Goal: Transaction & Acquisition: Purchase product/service

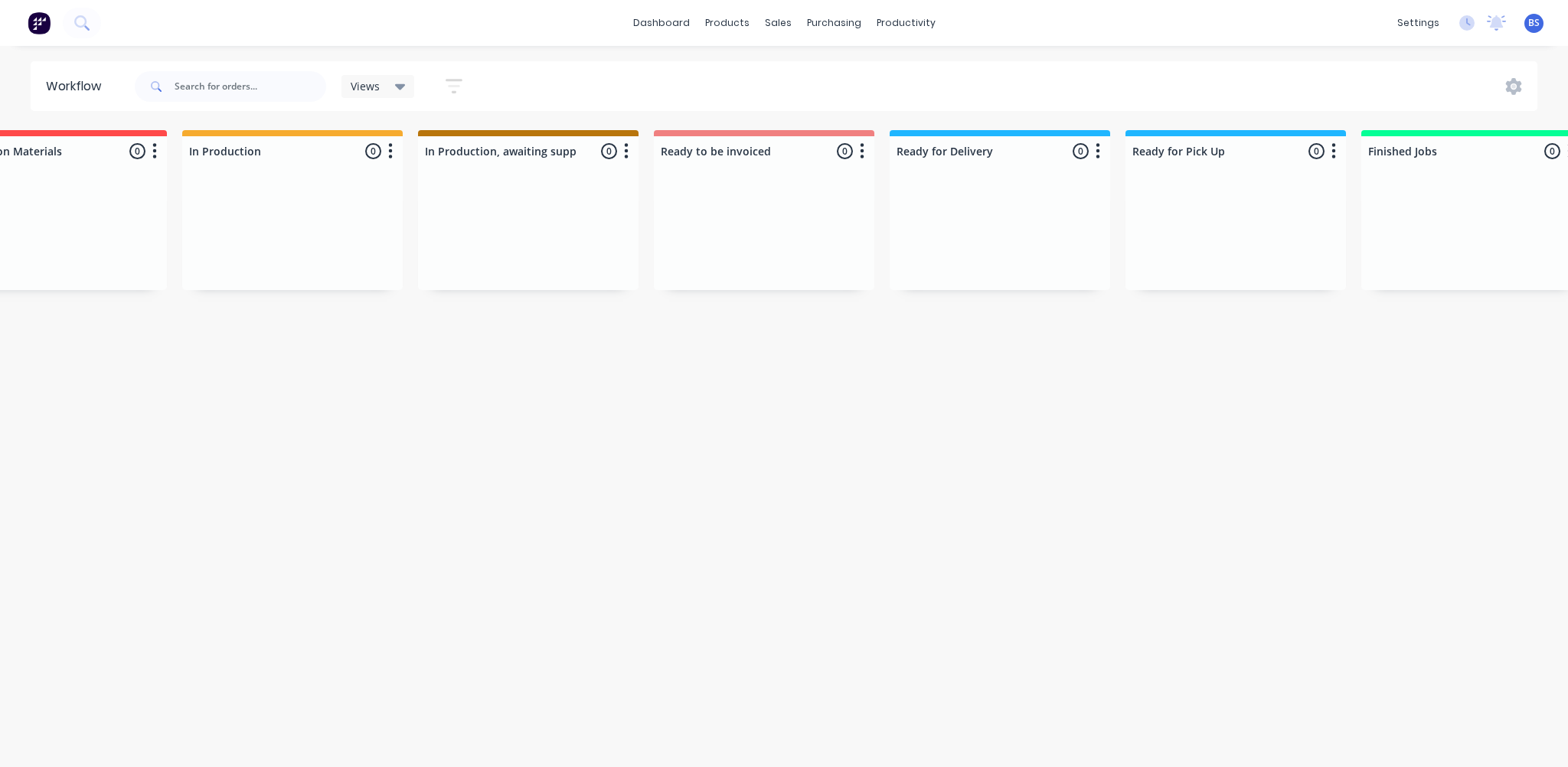
scroll to position [0, 985]
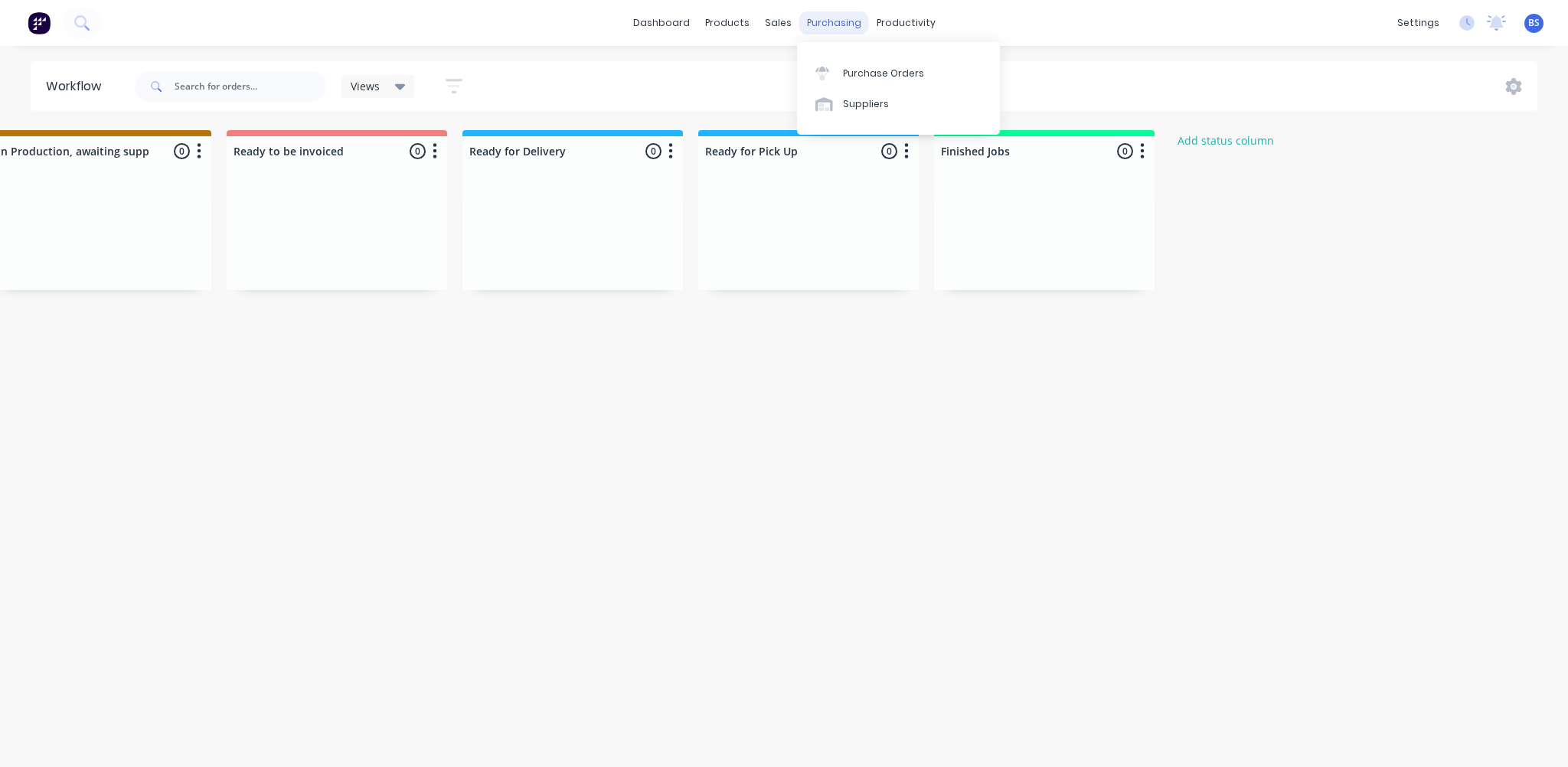
click at [815, 28] on div "purchasing" at bounding box center [834, 23] width 70 height 23
click at [812, 104] on div "Customers" at bounding box center [832, 103] width 55 height 14
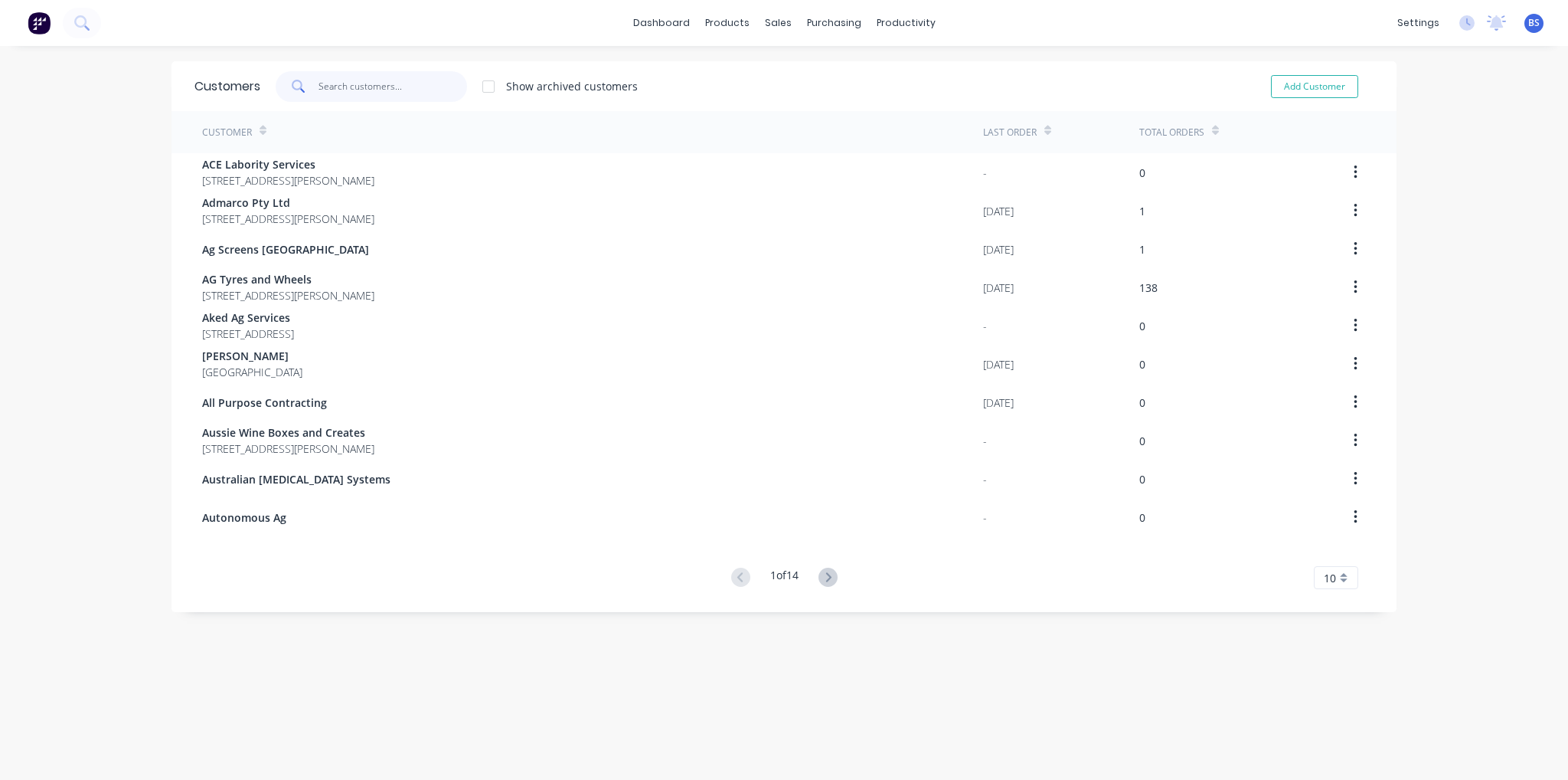
click at [346, 91] on input "text" at bounding box center [392, 86] width 149 height 31
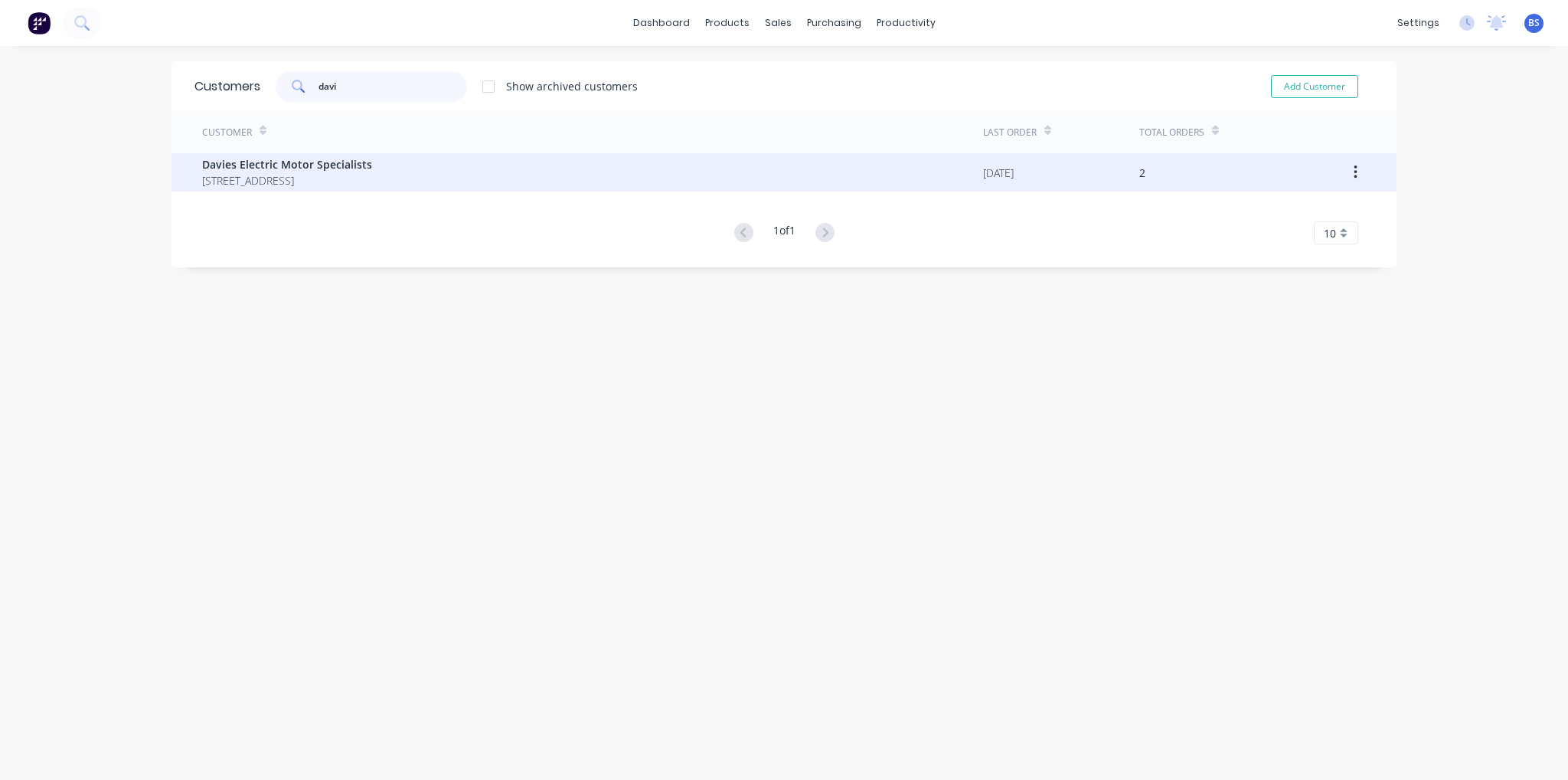
type input "davi"
click at [379, 182] on div "Davies Electric Motor Specialists [STREET_ADDRESS]" at bounding box center [592, 172] width 781 height 38
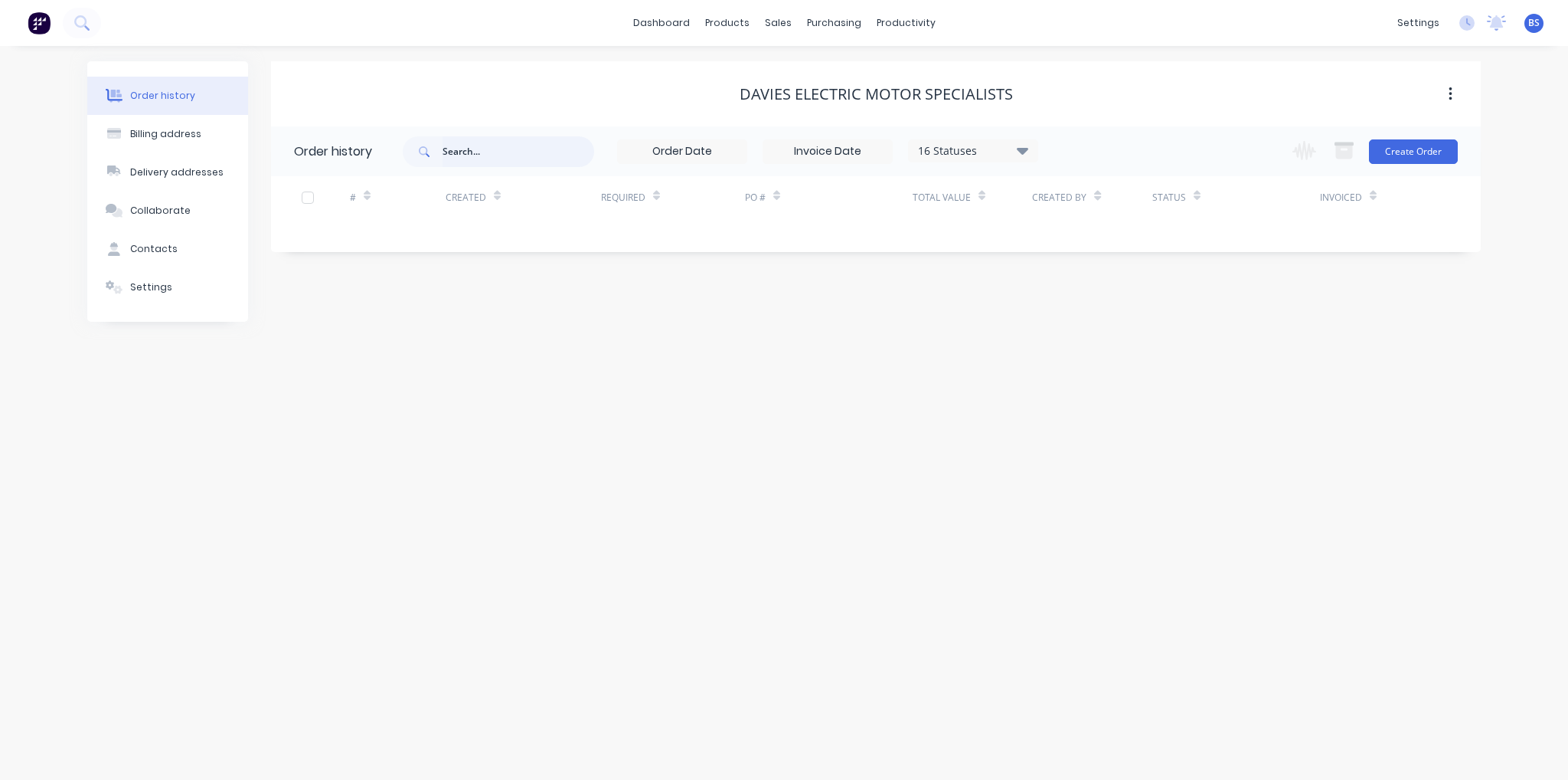
click at [498, 152] on input "text" at bounding box center [518, 151] width 151 height 31
click at [1428, 162] on button "Create Order" at bounding box center [1413, 151] width 89 height 24
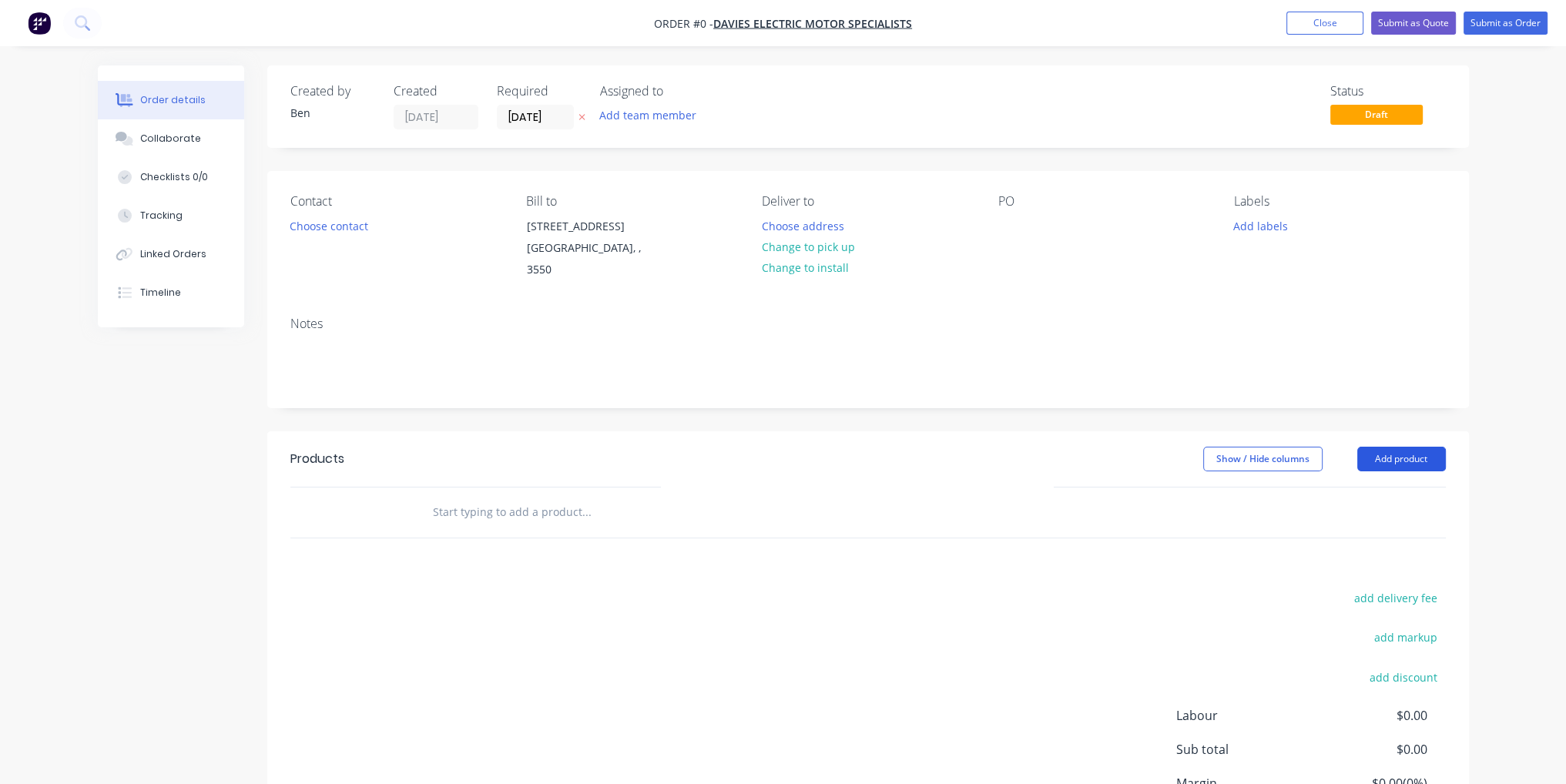
click at [1426, 447] on button "Add product" at bounding box center [1401, 459] width 88 height 25
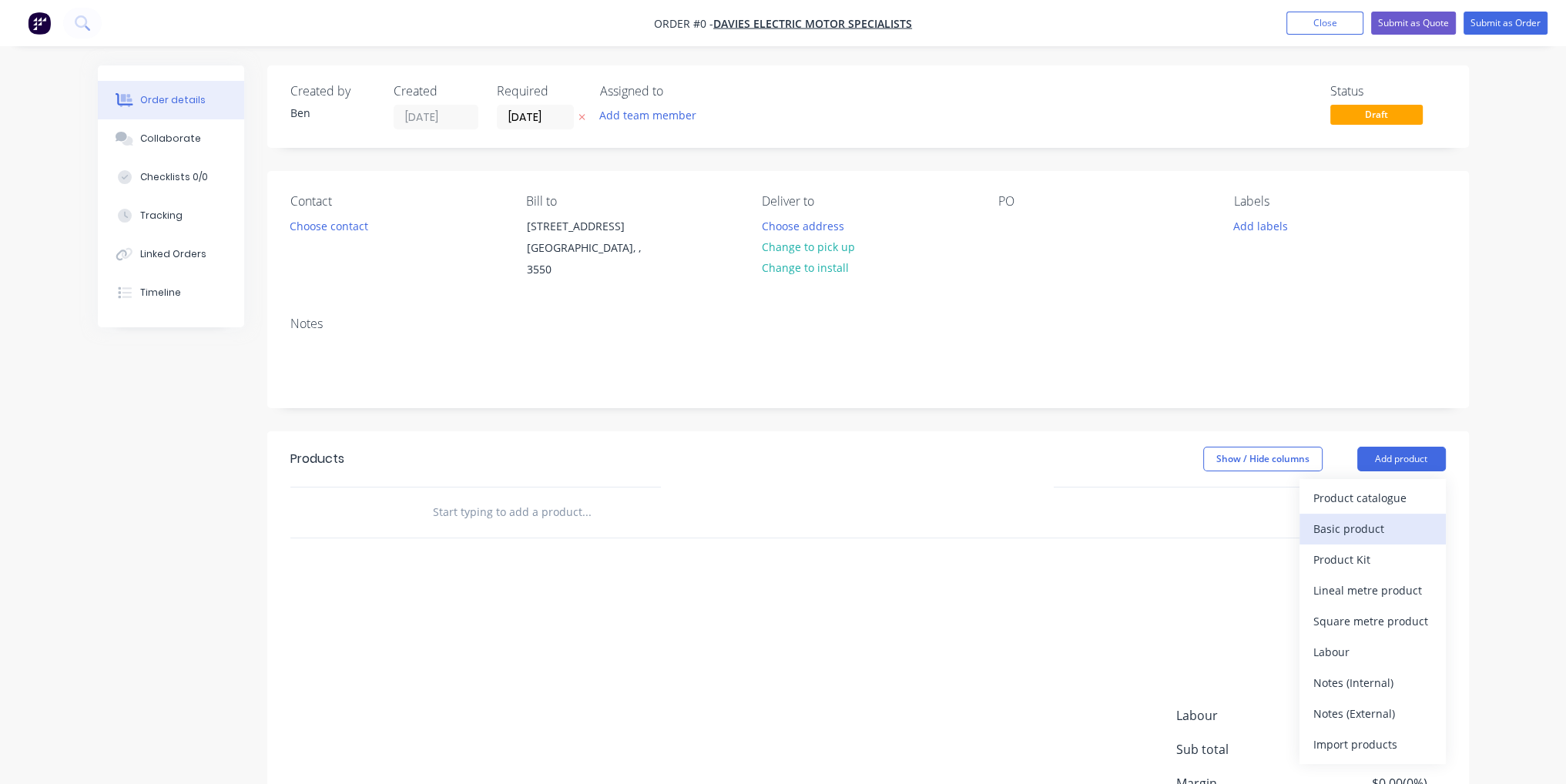
click at [1404, 517] on div "Basic product" at bounding box center [1372, 528] width 119 height 22
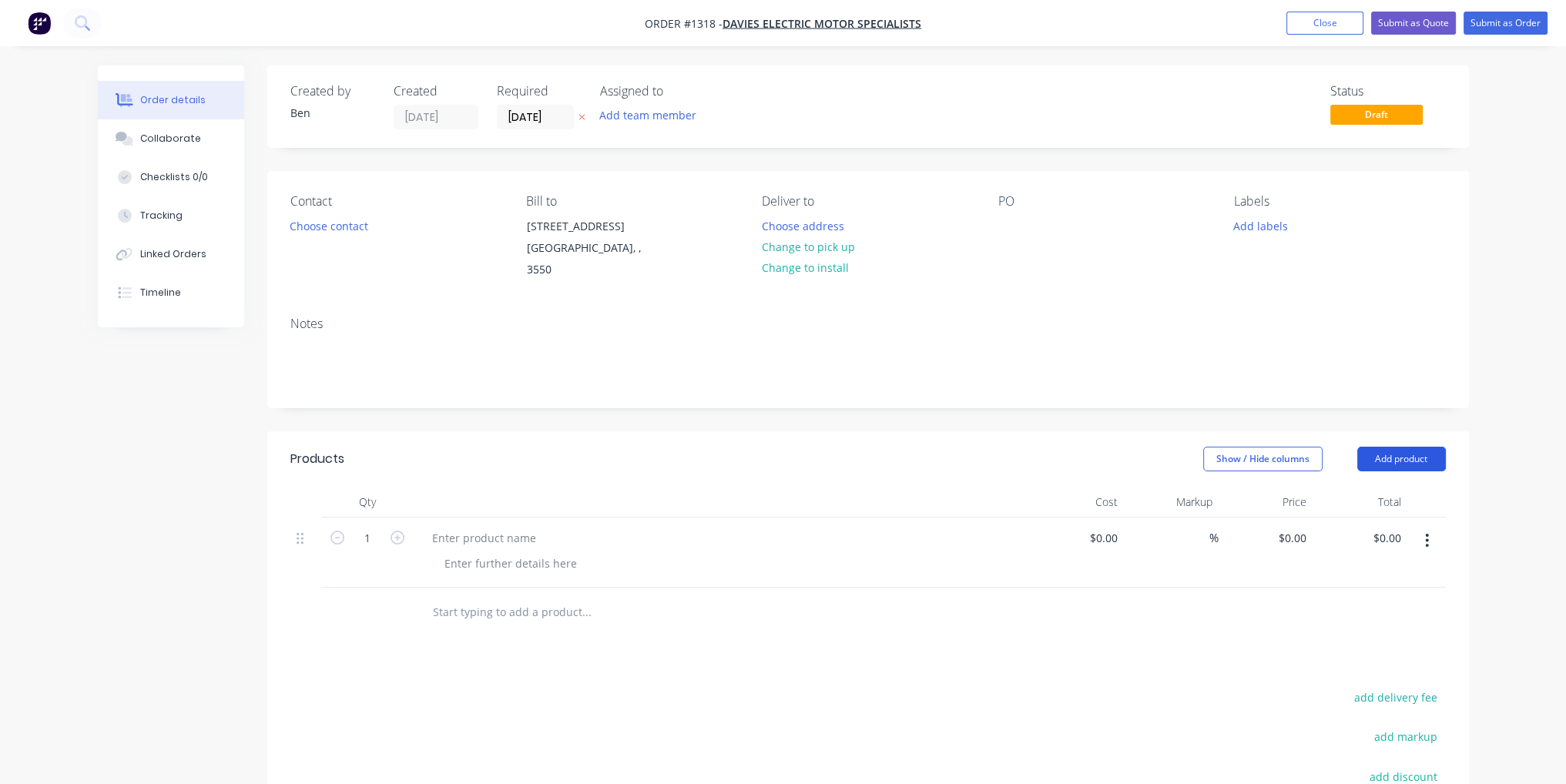
click at [1384, 447] on button "Add product" at bounding box center [1401, 459] width 88 height 25
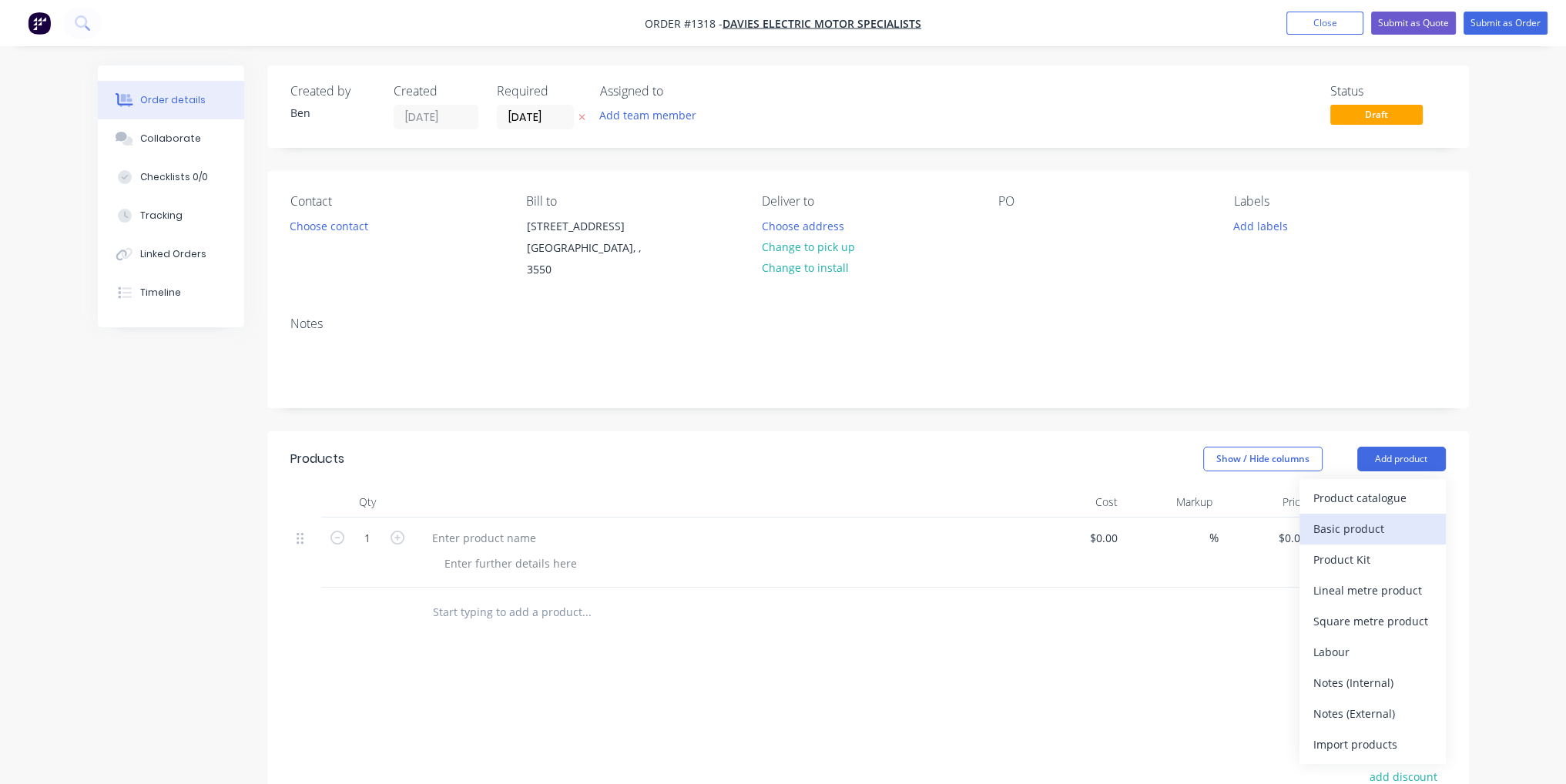
click at [1367, 513] on button "Basic product" at bounding box center [1372, 529] width 147 height 31
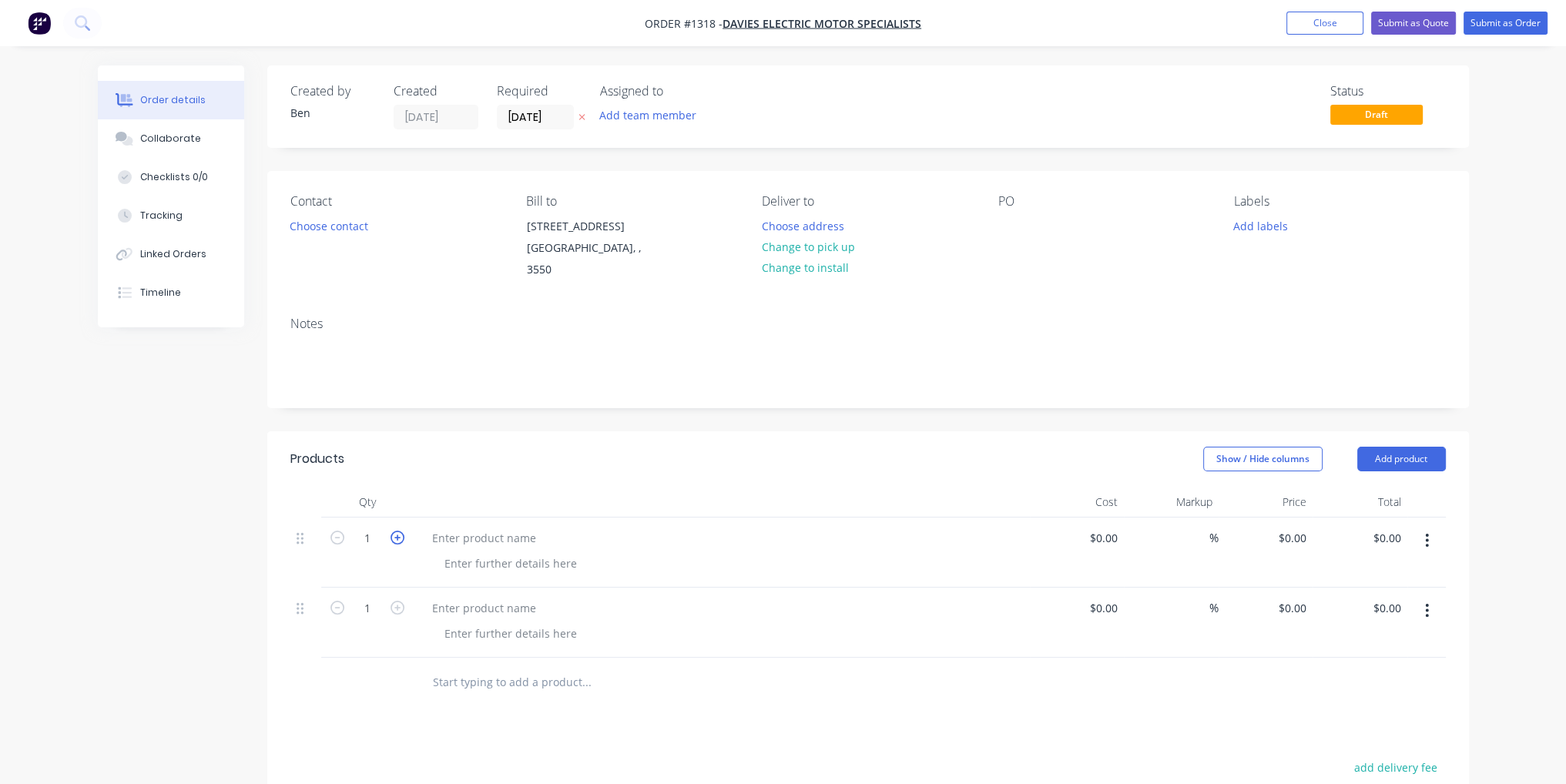
click at [396, 530] on icon "button" at bounding box center [397, 537] width 14 height 14
type input "2"
click at [485, 526] on div at bounding box center [484, 537] width 129 height 22
click at [494, 597] on div at bounding box center [484, 607] width 129 height 22
click at [761, 597] on div "repair large motor shaft" at bounding box center [722, 607] width 604 height 22
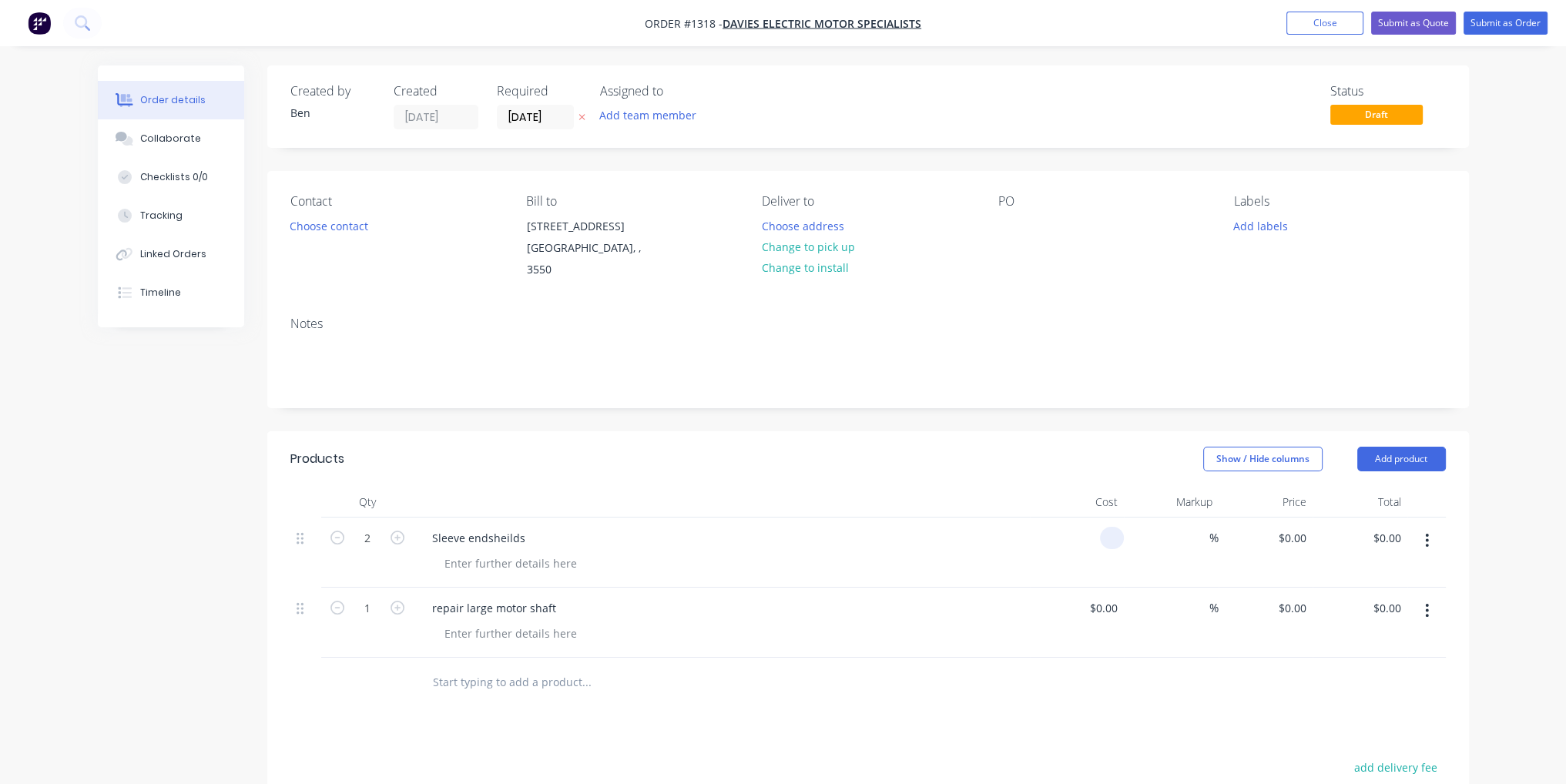
click at [1097, 525] on div at bounding box center [1077, 552] width 95 height 70
type input "$380.00"
type input "$760.00"
click at [1109, 597] on input at bounding box center [1115, 607] width 18 height 22
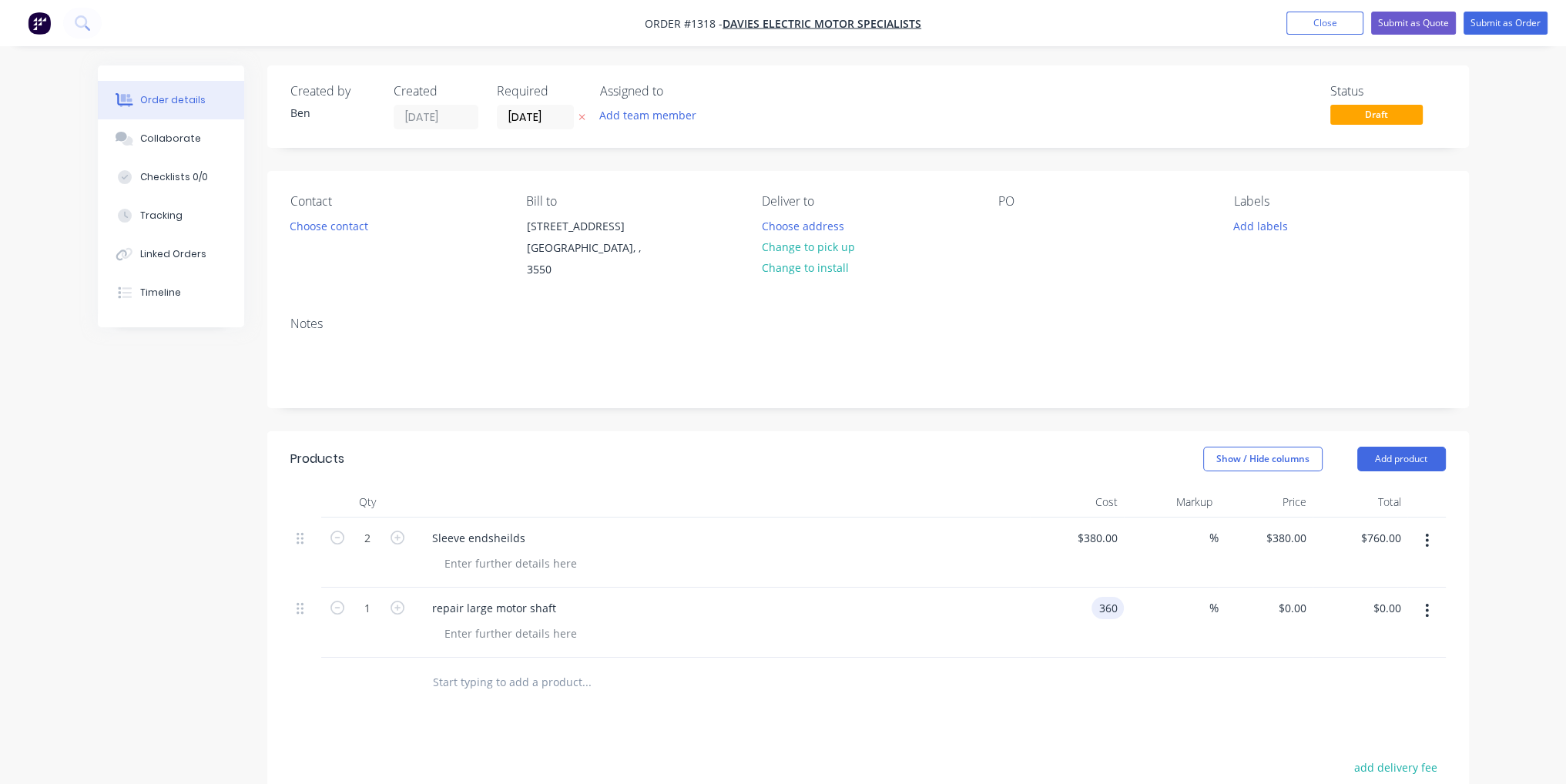
type input "$360.00"
click at [1127, 635] on div "%" at bounding box center [1171, 623] width 95 height 70
click at [1505, 32] on button "Submit as Order" at bounding box center [1505, 23] width 84 height 23
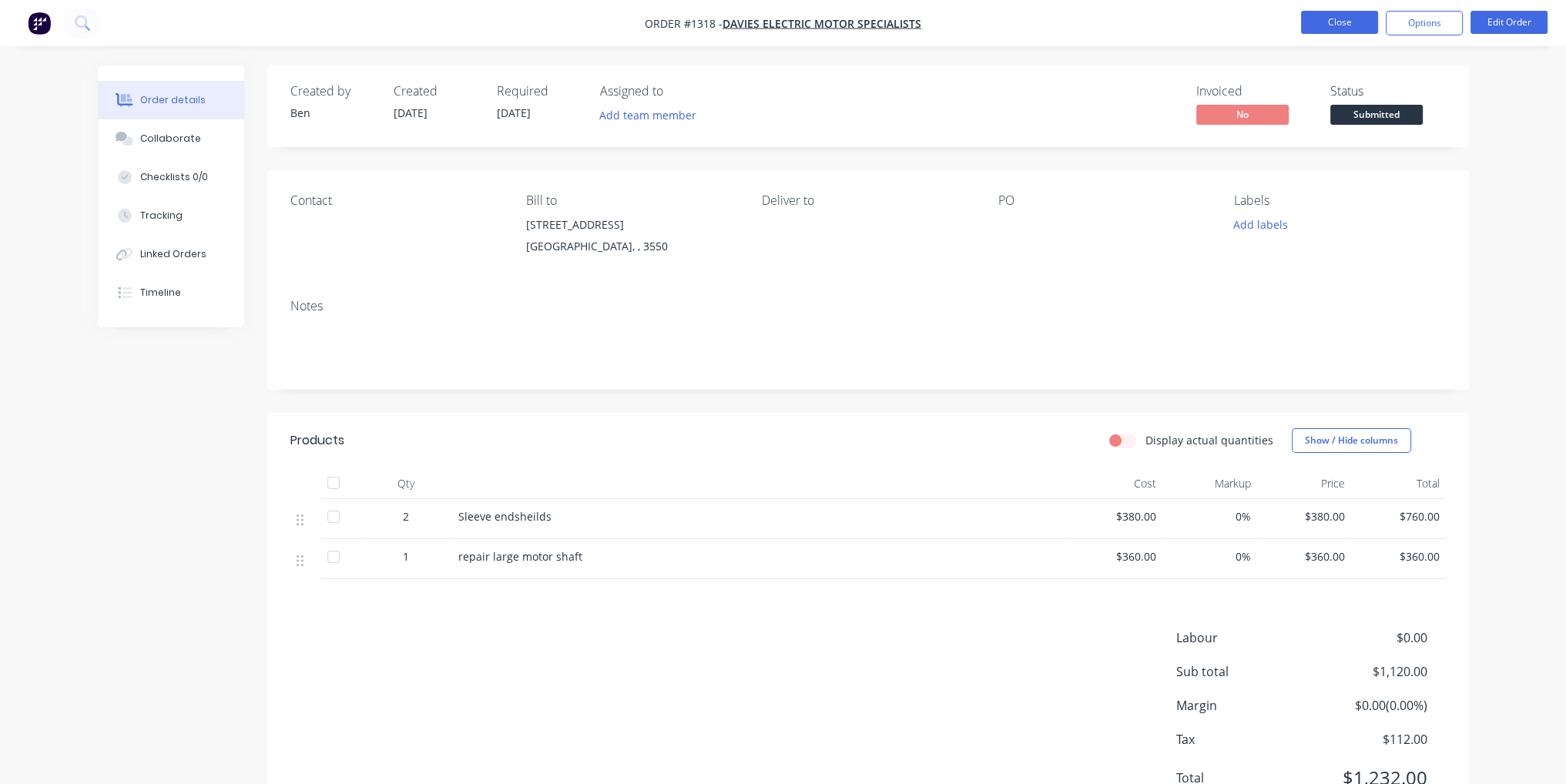
click at [1350, 29] on button "Close" at bounding box center [1339, 22] width 77 height 23
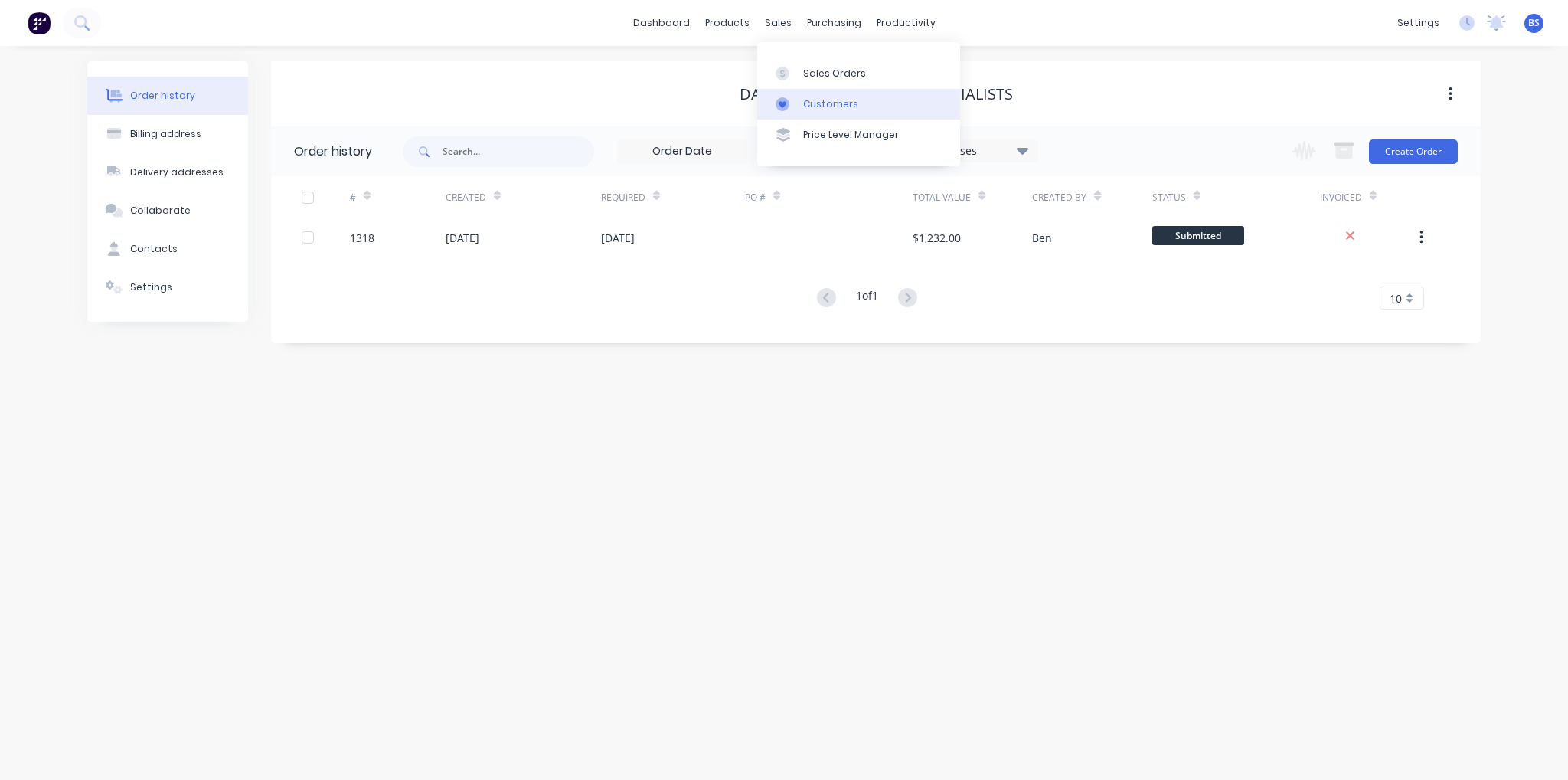
click at [808, 90] on link "Customers" at bounding box center [858, 104] width 203 height 31
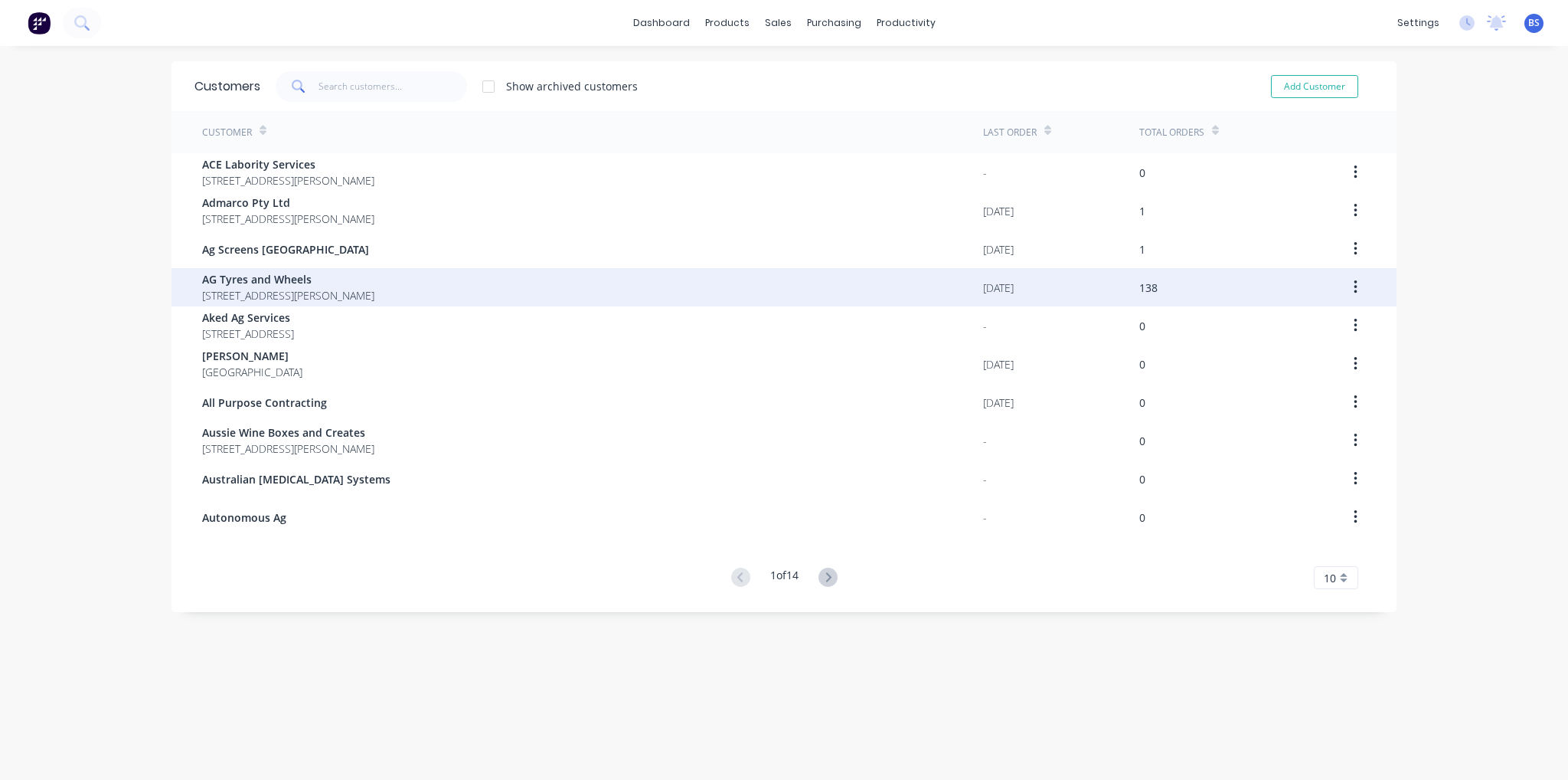
click at [374, 283] on span "AG Tyres and Wheels" at bounding box center [288, 279] width 173 height 16
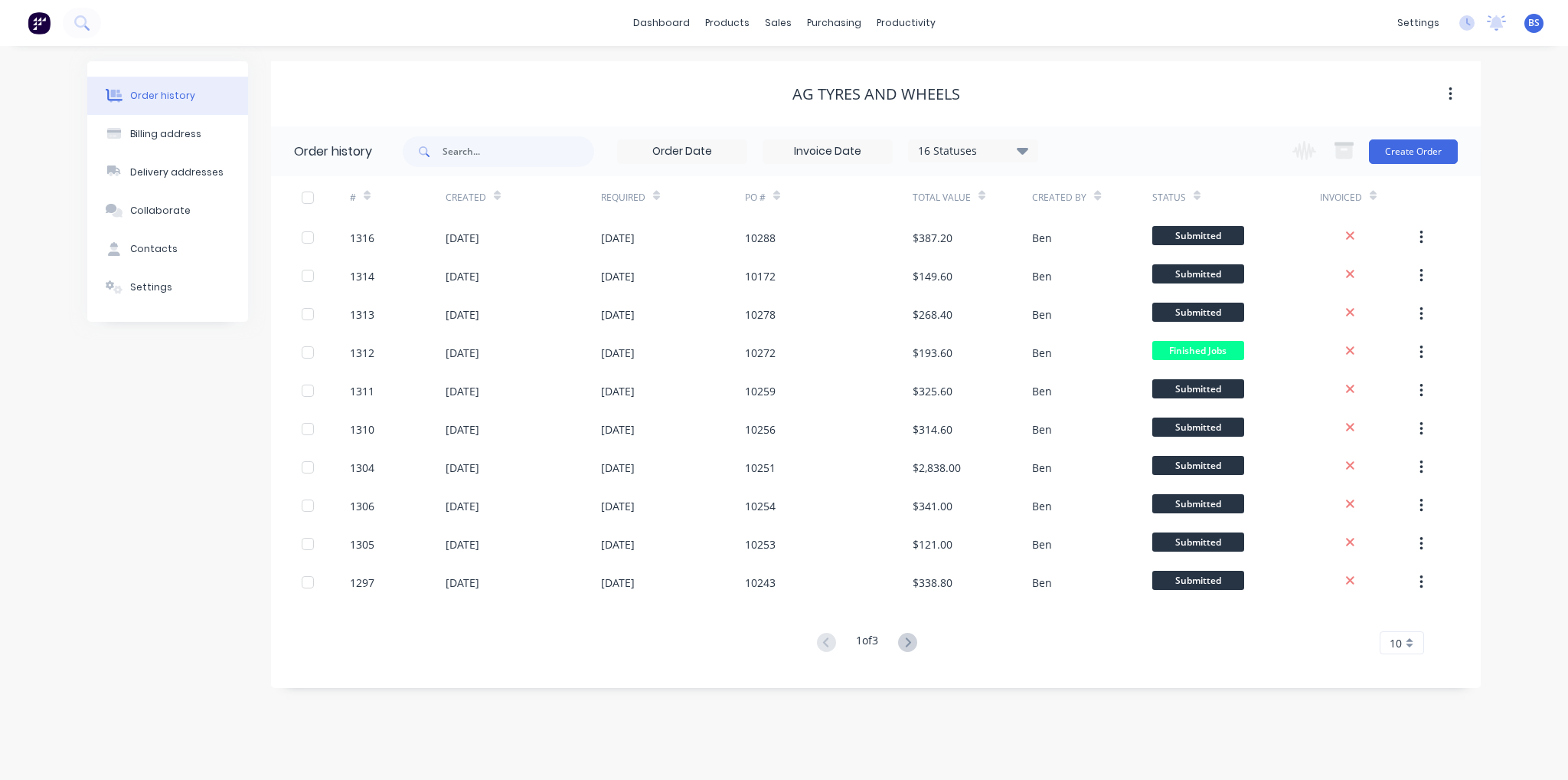
click at [1417, 136] on div "Change order status Submitted Urgent Jobs Waiting on Materials In Production In…" at bounding box center [1370, 151] width 174 height 50
click at [1417, 151] on button "Create Order" at bounding box center [1413, 151] width 89 height 24
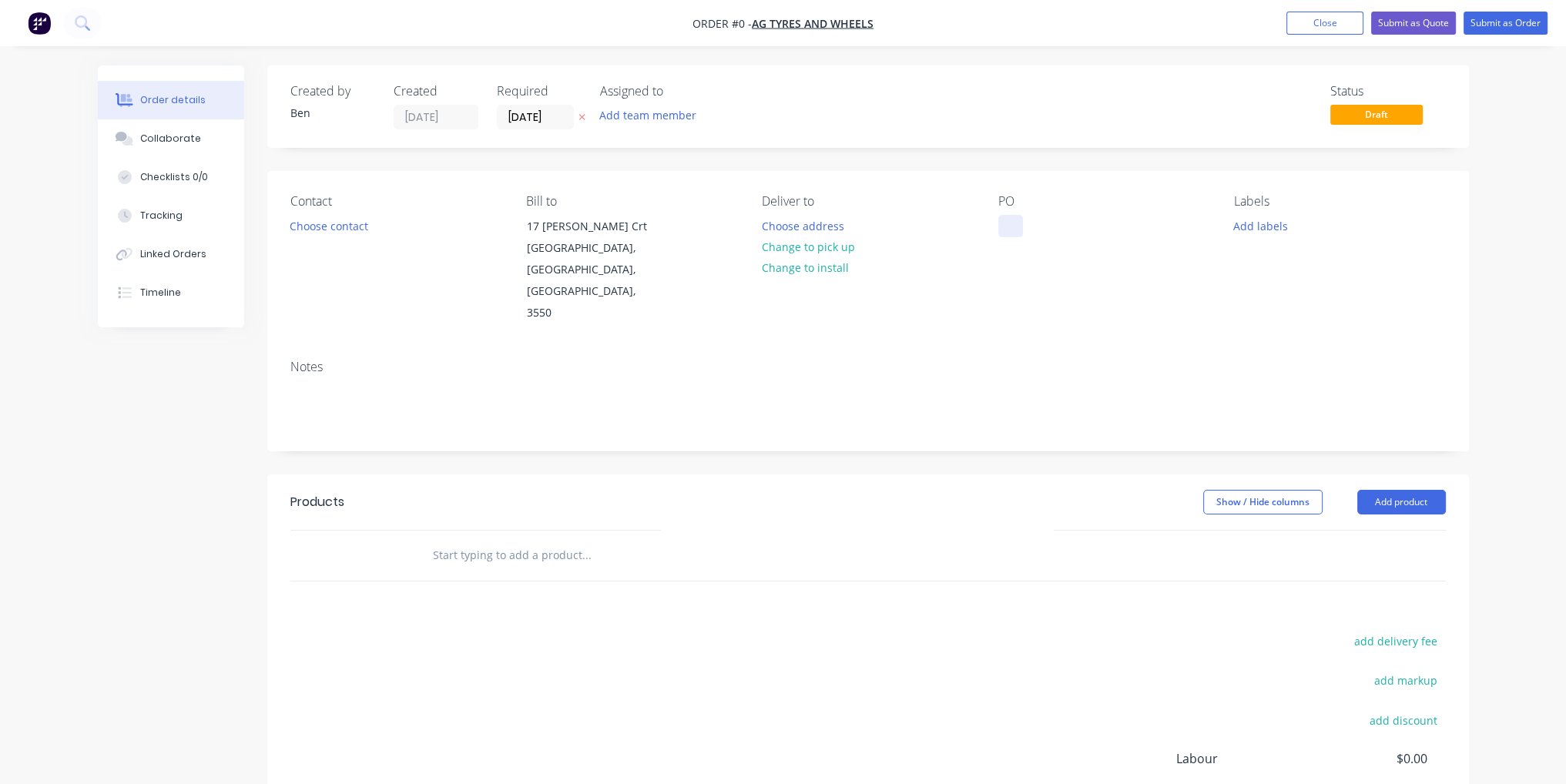
click at [1020, 223] on div at bounding box center [1010, 225] width 25 height 22
click at [788, 598] on div "Order details Collaborate Checklists 0/0 Tracking Linked Orders Timeline Order …" at bounding box center [783, 520] width 1401 height 908
click at [1424, 489] on button "Add product" at bounding box center [1401, 502] width 88 height 25
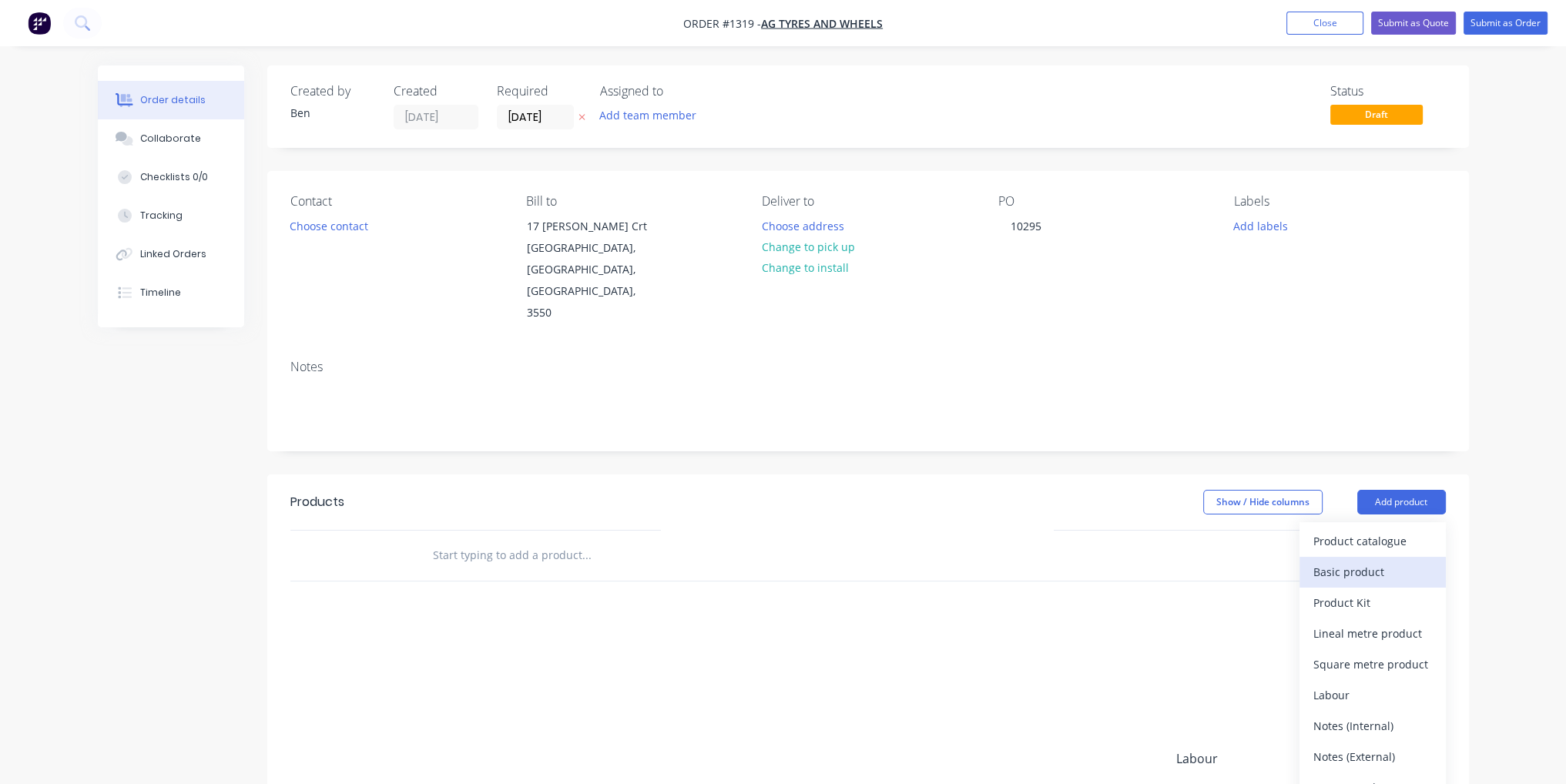
click at [1361, 561] on div "Basic product" at bounding box center [1372, 571] width 119 height 22
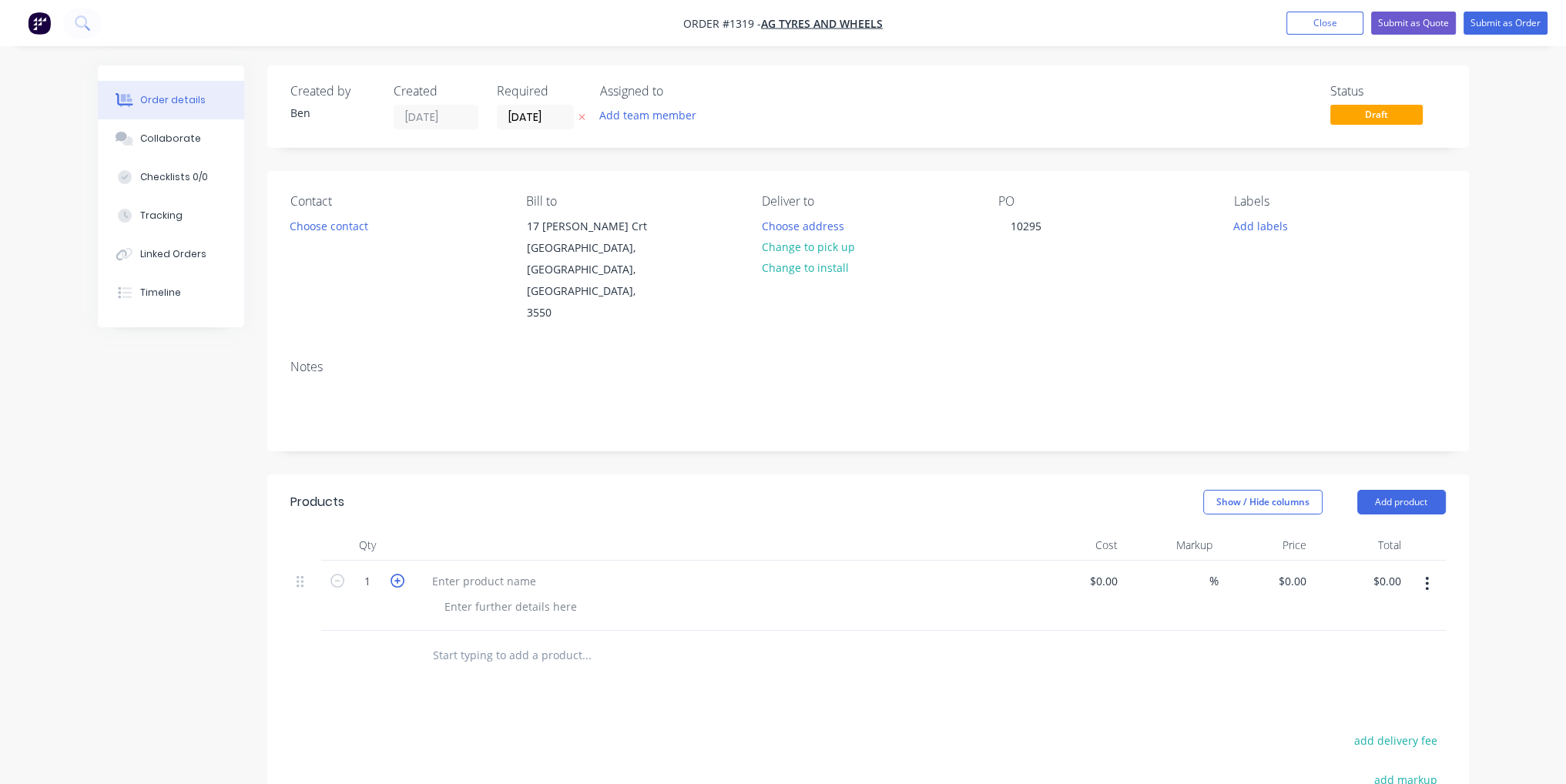
click at [396, 574] on icon "button" at bounding box center [397, 580] width 14 height 14
type input "2"
paste div
click at [536, 595] on div "PCD 10ON335MM, BORE 281.5MM, HOLES 24MM R8394 (48'' Deep)" at bounding box center [507, 622] width 150 height 55
drag, startPoint x: 538, startPoint y: 589, endPoint x: 443, endPoint y: 589, distance: 95.0
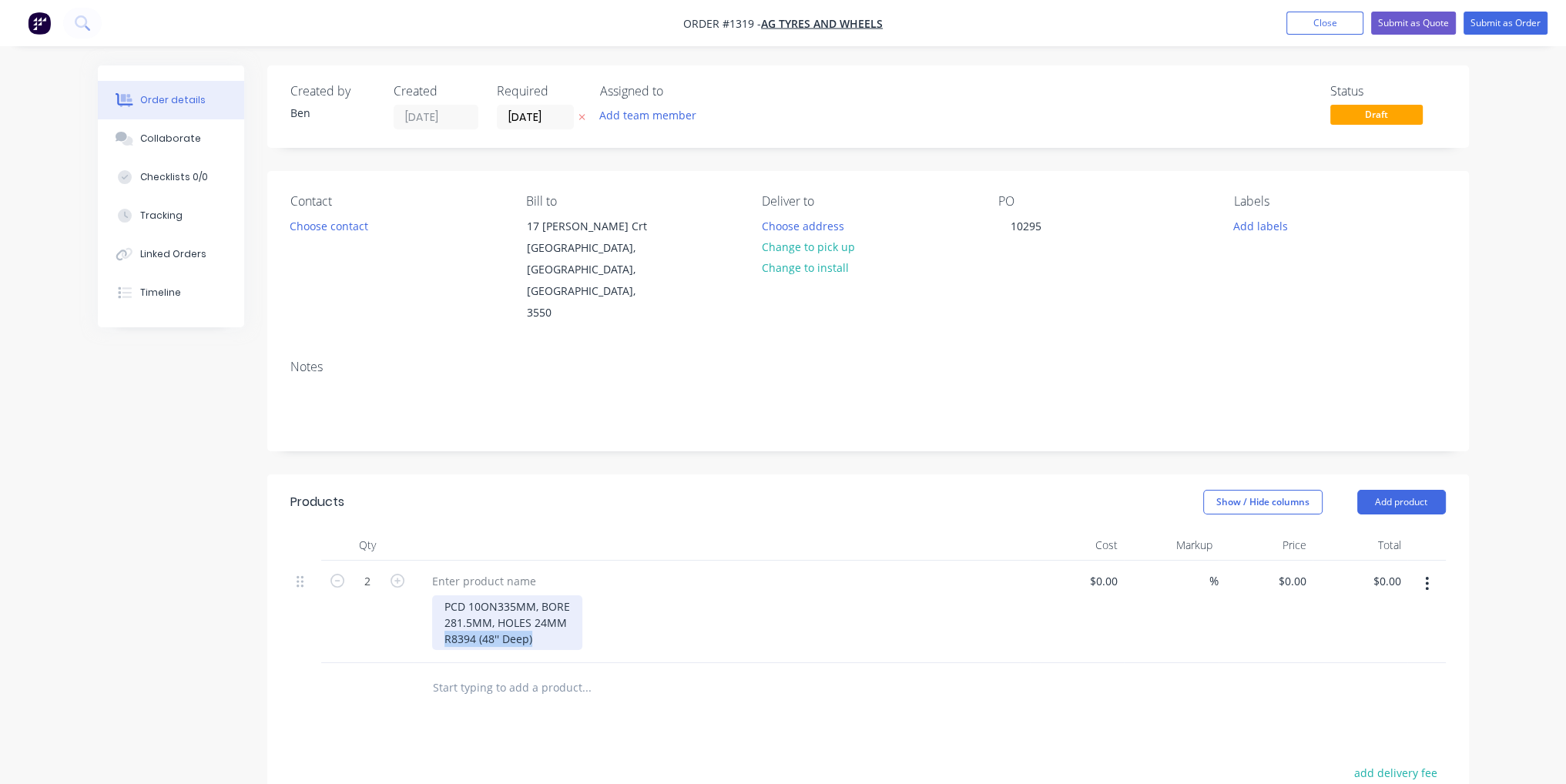
click at [443, 595] on div "PCD 10ON335MM, BORE 281.5MM, HOLES 24MM R8394 (48'' Deep)" at bounding box center [507, 622] width 150 height 55
copy div "R8394 (48'' Deep)"
click at [458, 570] on div at bounding box center [484, 580] width 129 height 22
paste div
click at [1408, 489] on button "Add product" at bounding box center [1401, 502] width 88 height 25
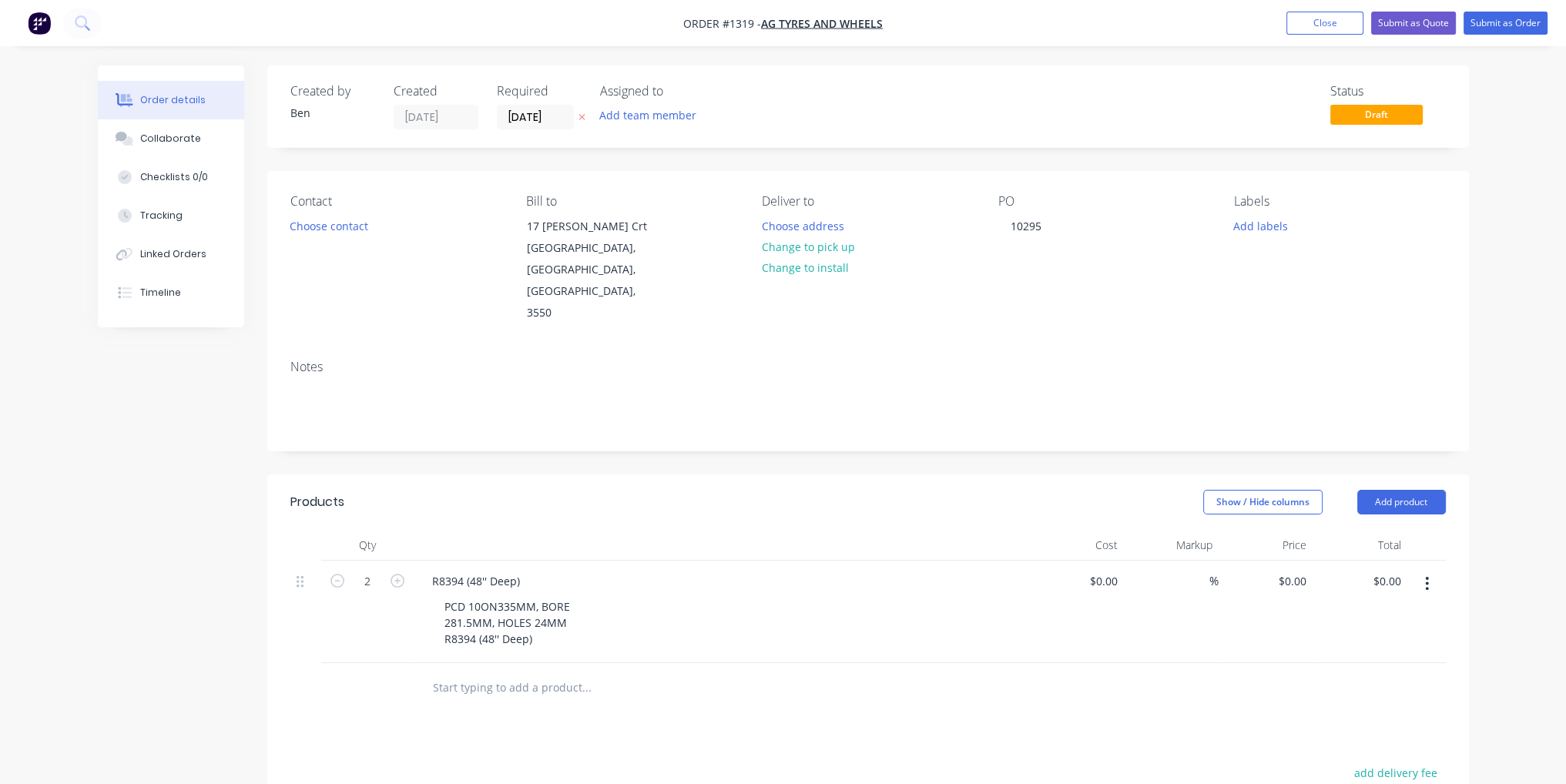
click at [1483, 428] on div "Order details Collaborate Checklists 0/0 Tracking Linked Orders Timeline Order …" at bounding box center [783, 552] width 1566 height 1106
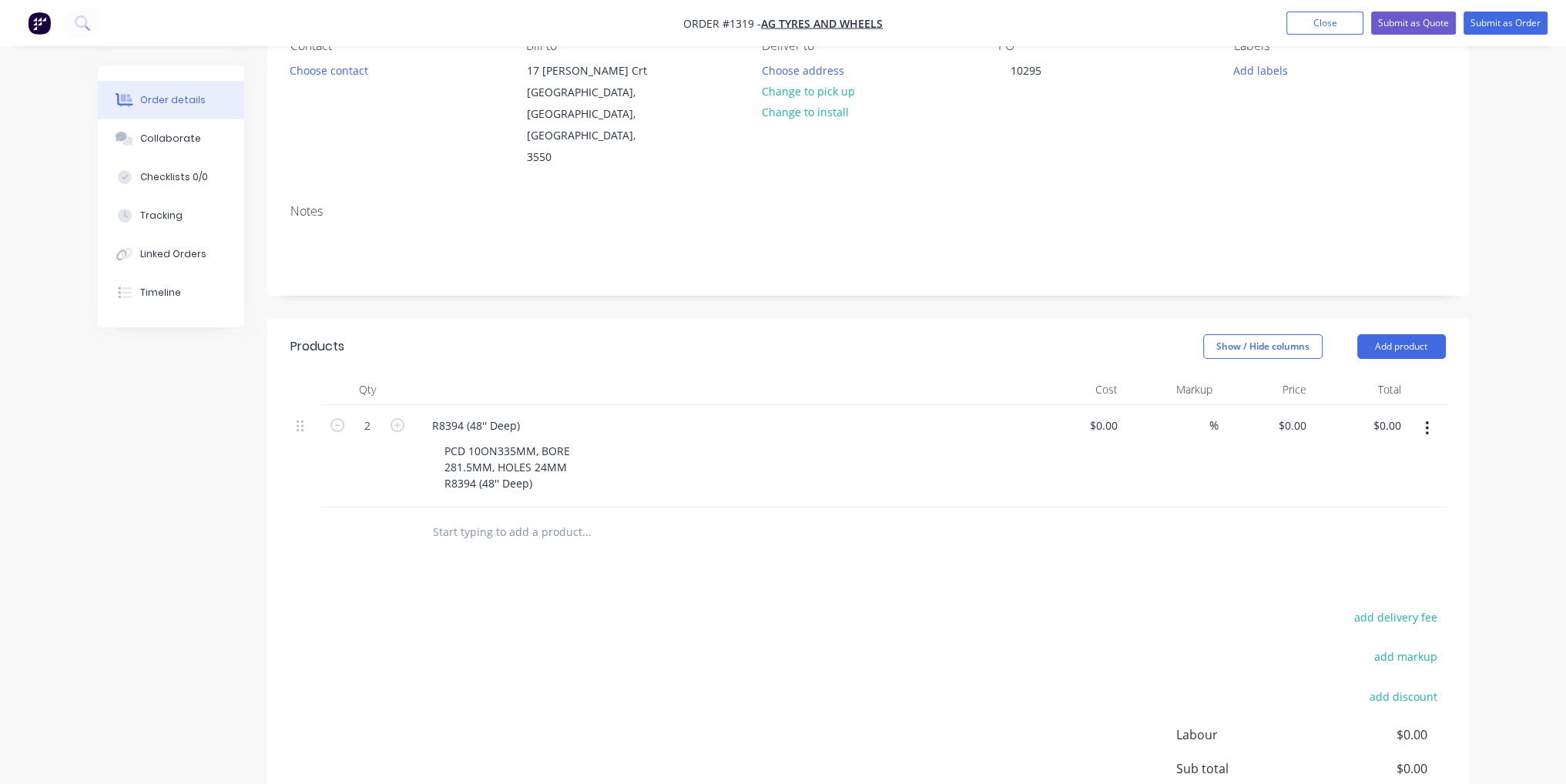
scroll to position [277, 0]
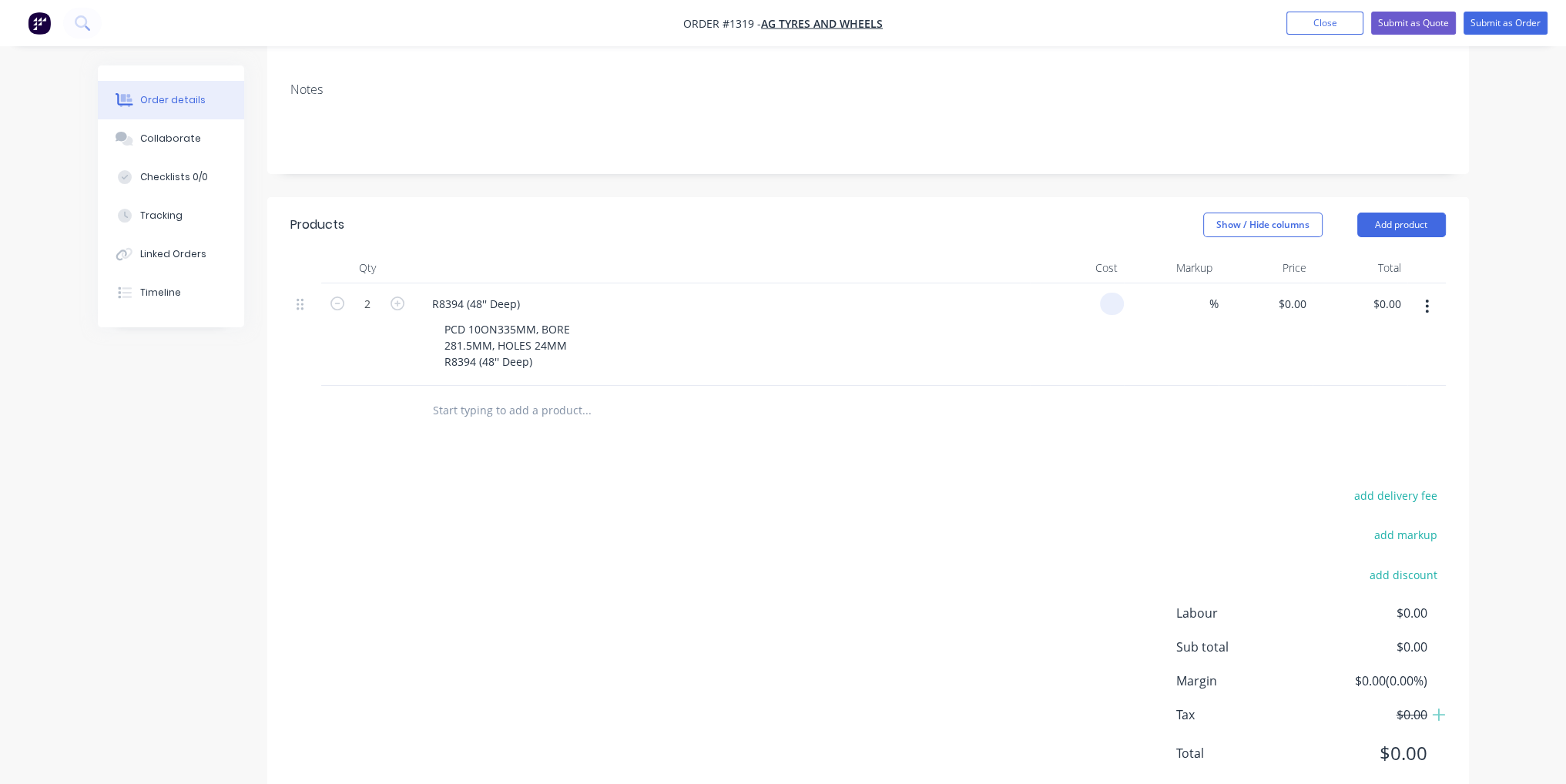
click at [1109, 292] on input at bounding box center [1115, 303] width 18 height 22
type input "$88.00"
type input "$176.00"
click at [1087, 430] on div "Products Show / Hide columns Add product Qty Cost Markup Price Total 2 R8394 (4…" at bounding box center [868, 501] width 1202 height 608
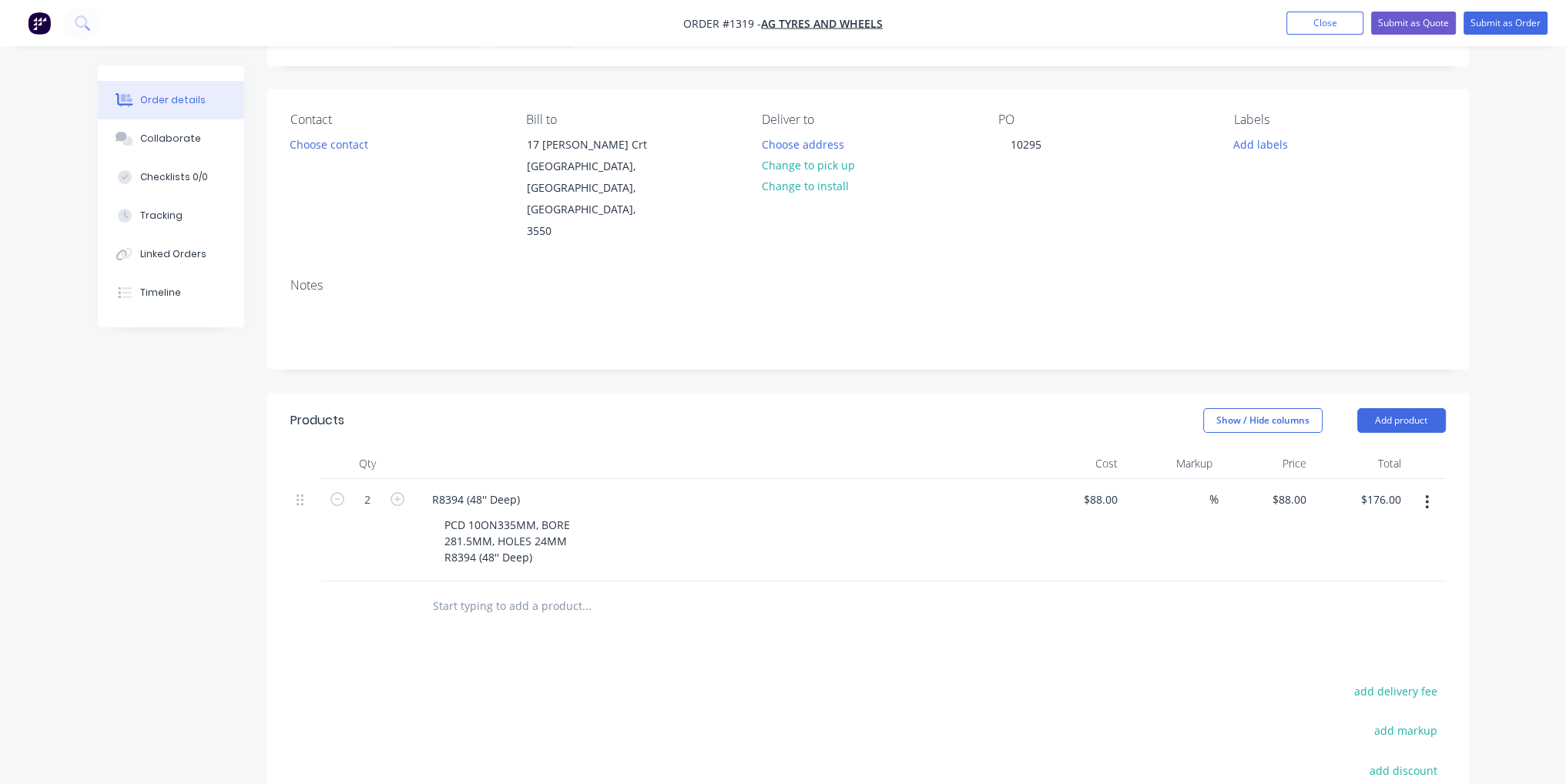
scroll to position [0, 0]
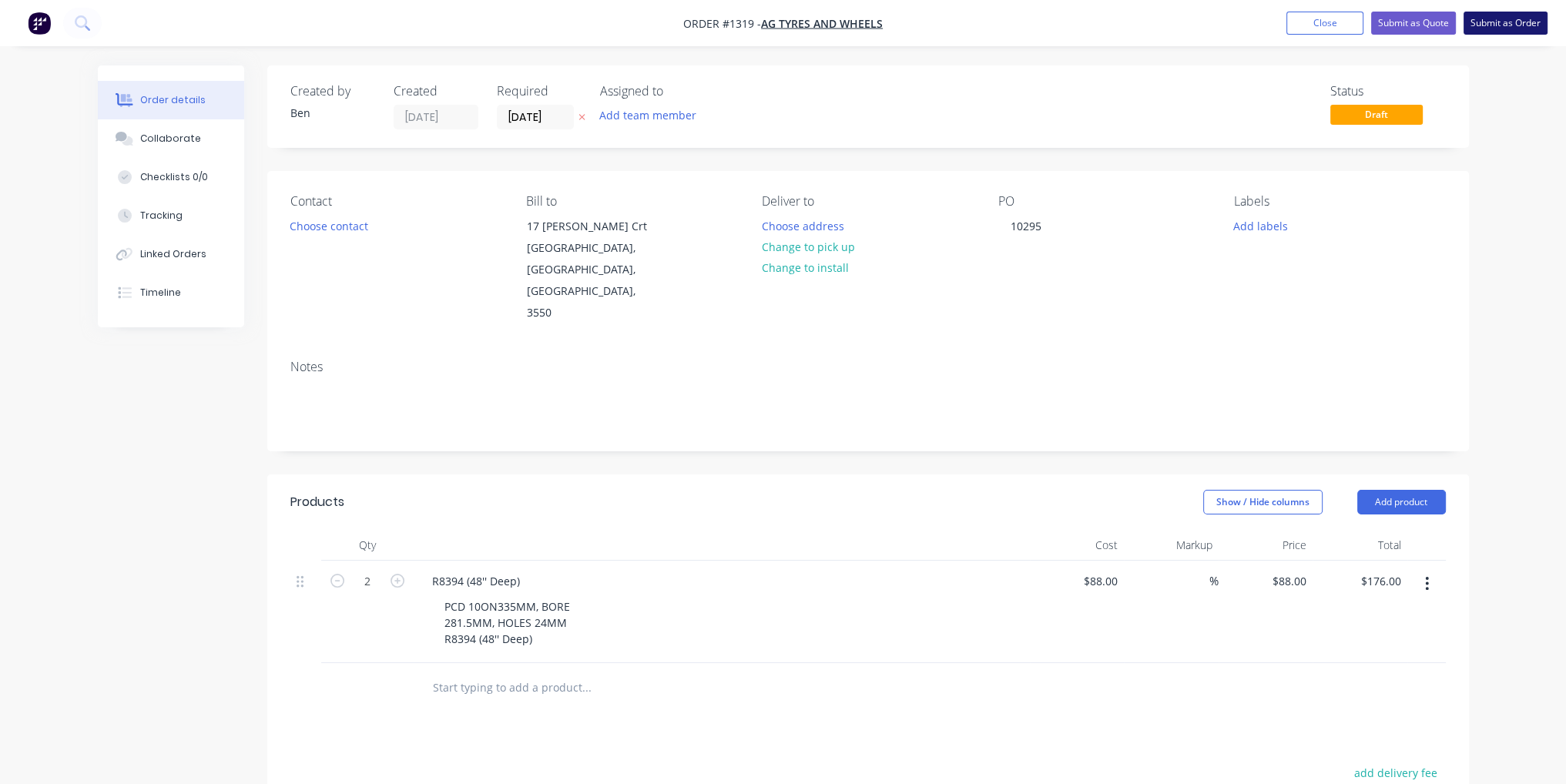
click at [1537, 32] on button "Submit as Order" at bounding box center [1505, 23] width 84 height 23
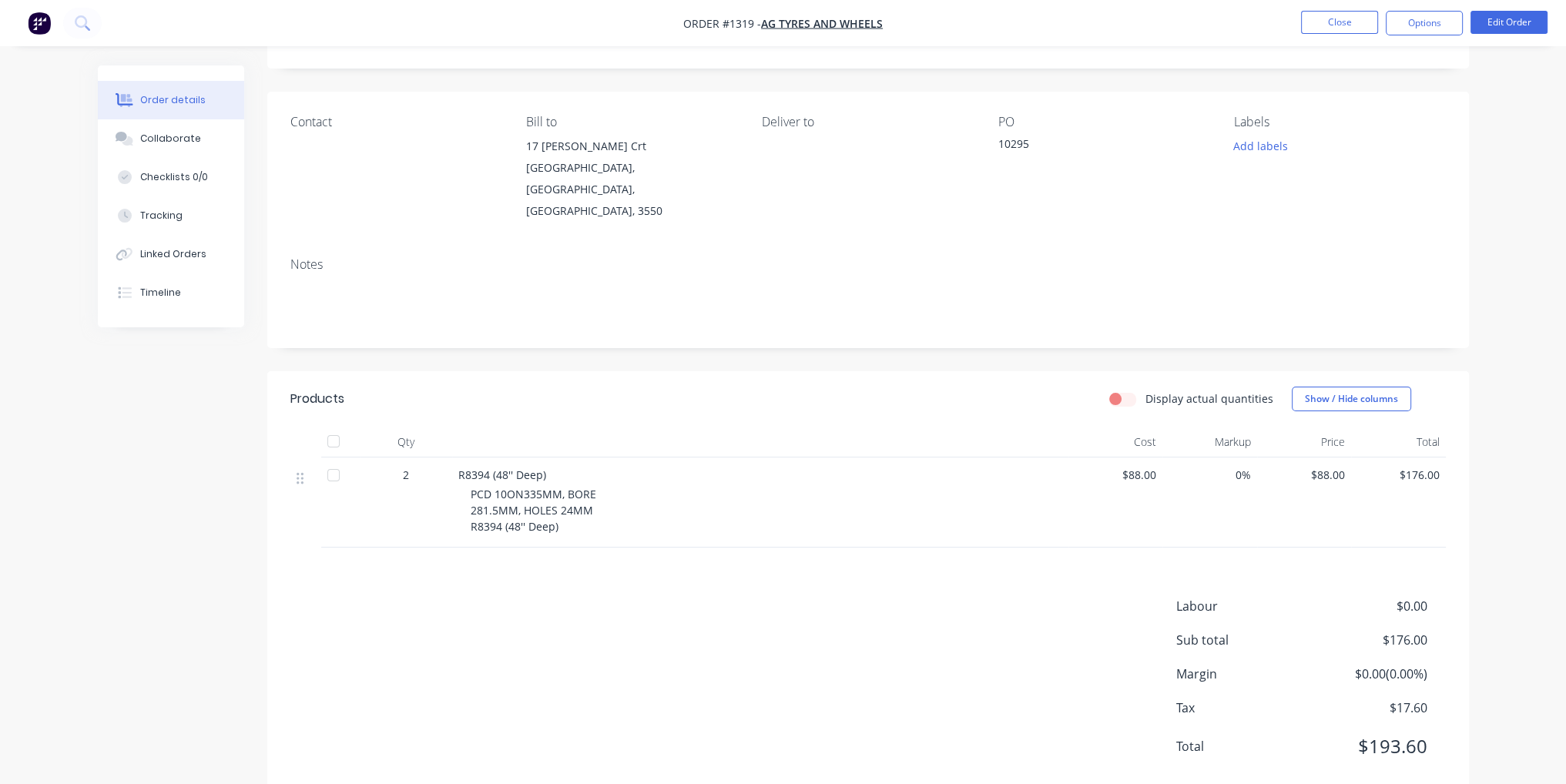
scroll to position [79, 0]
